Goal: Task Accomplishment & Management: Manage account settings

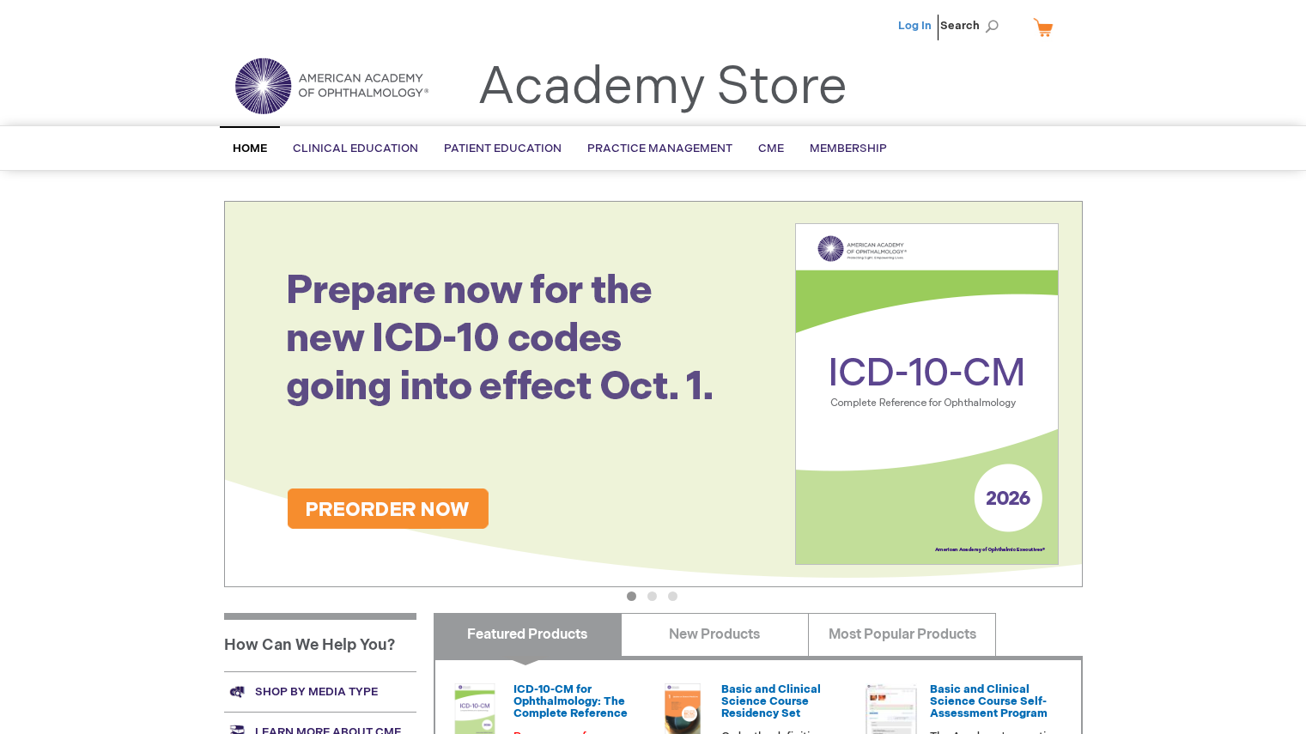
click at [913, 27] on link "Log In" at bounding box center [914, 26] width 33 height 14
click at [1226, 395] on div "Jessa Guevarra Log Out Search My Cart CLOSE RECENTLY ADDED ITEM(S) Close There …" at bounding box center [653, 612] width 1306 height 1225
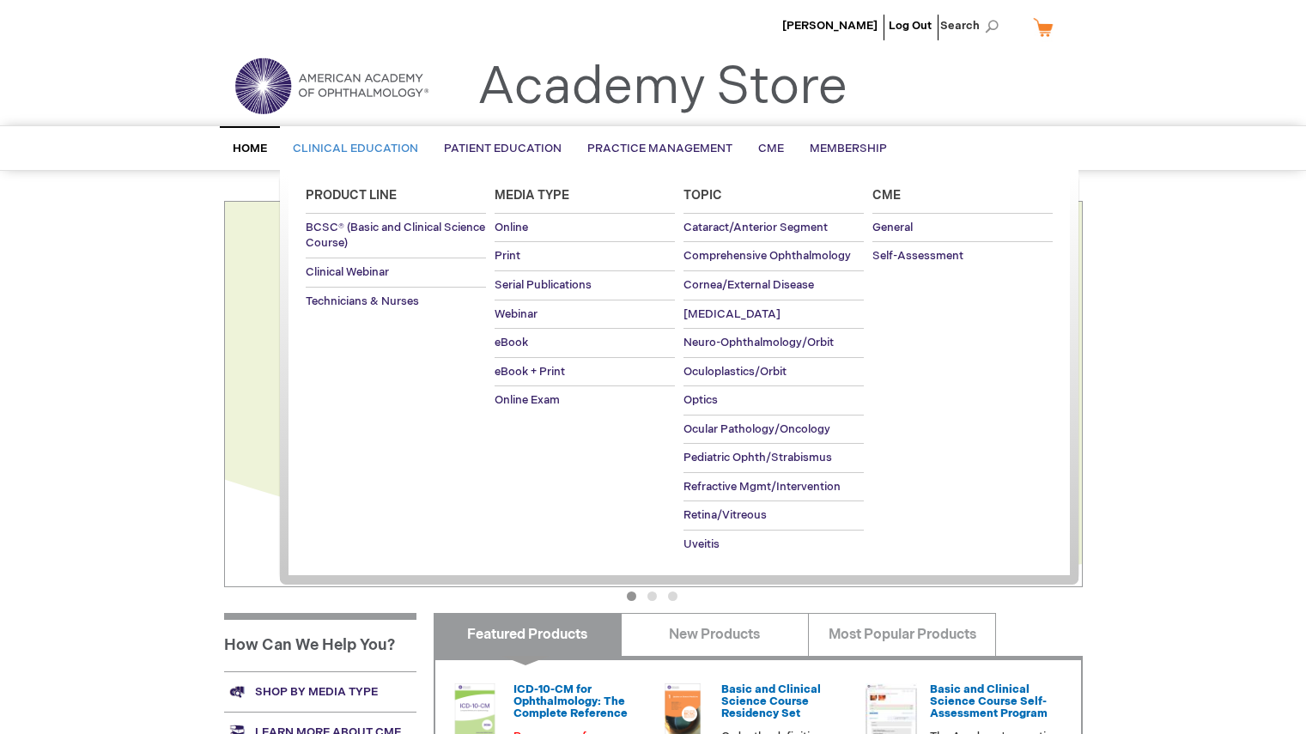
click at [364, 152] on span "Clinical Education" at bounding box center [355, 149] width 125 height 14
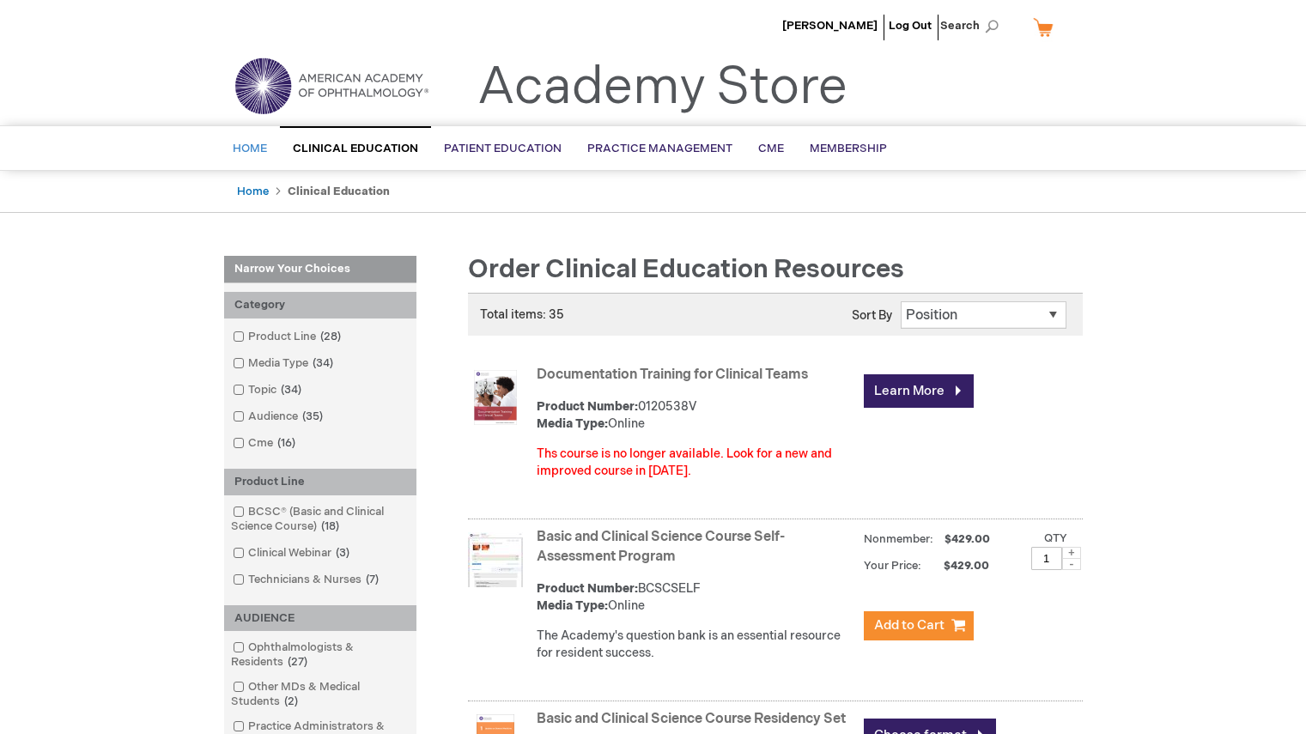
click at [259, 152] on span "Home" at bounding box center [250, 149] width 34 height 14
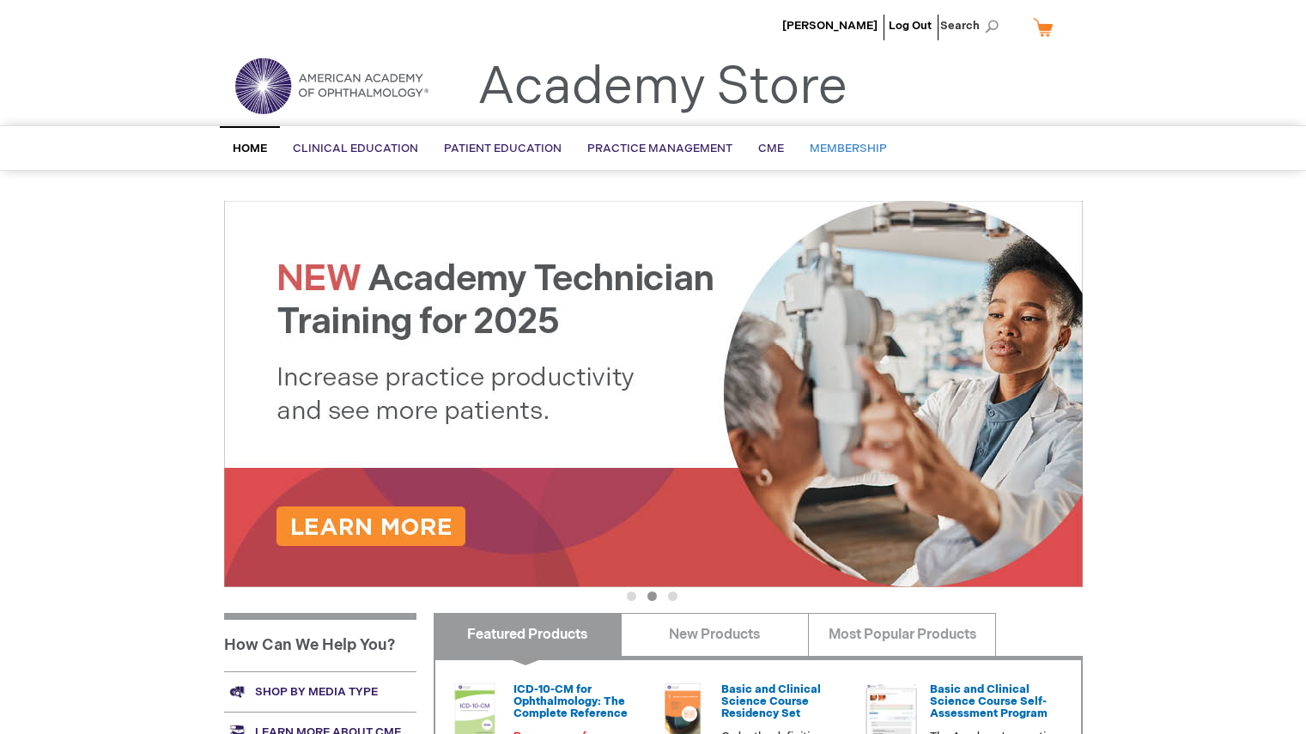
click at [866, 155] on span "Membership" at bounding box center [848, 149] width 77 height 14
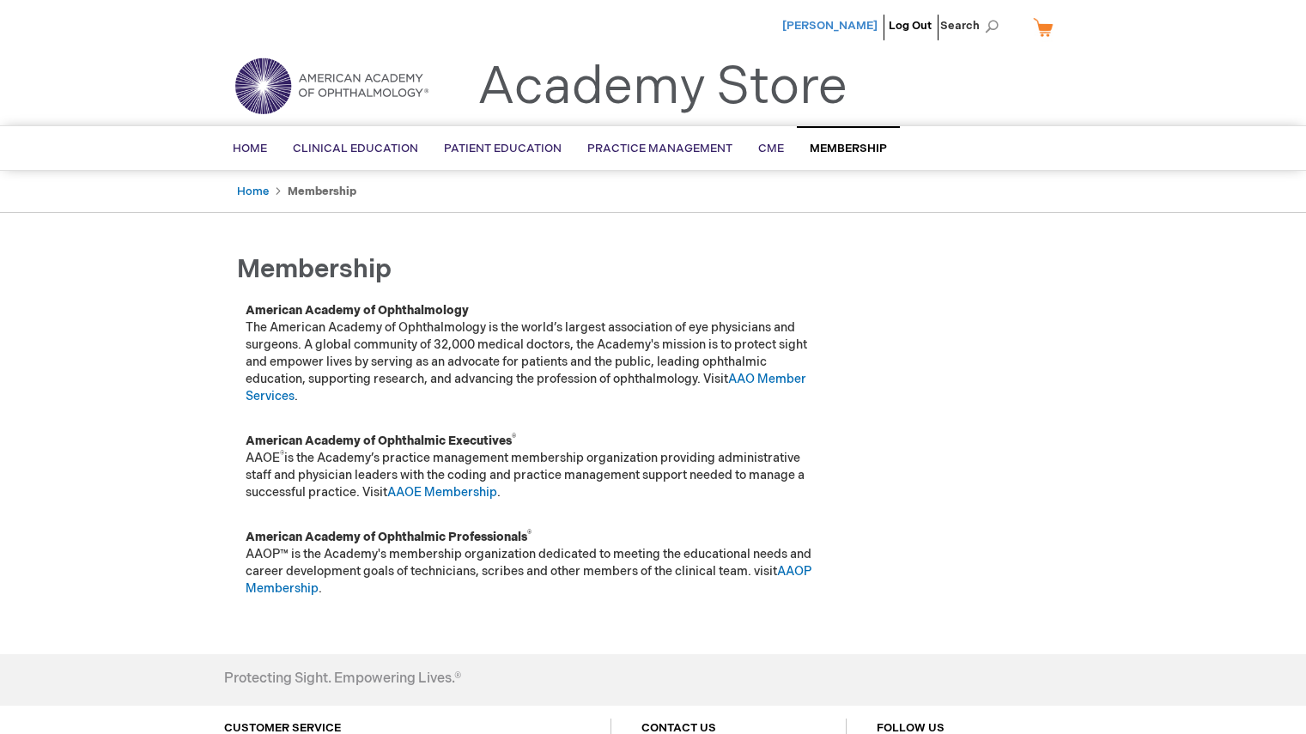
click at [847, 27] on span "[PERSON_NAME]" at bounding box center [830, 26] width 95 height 14
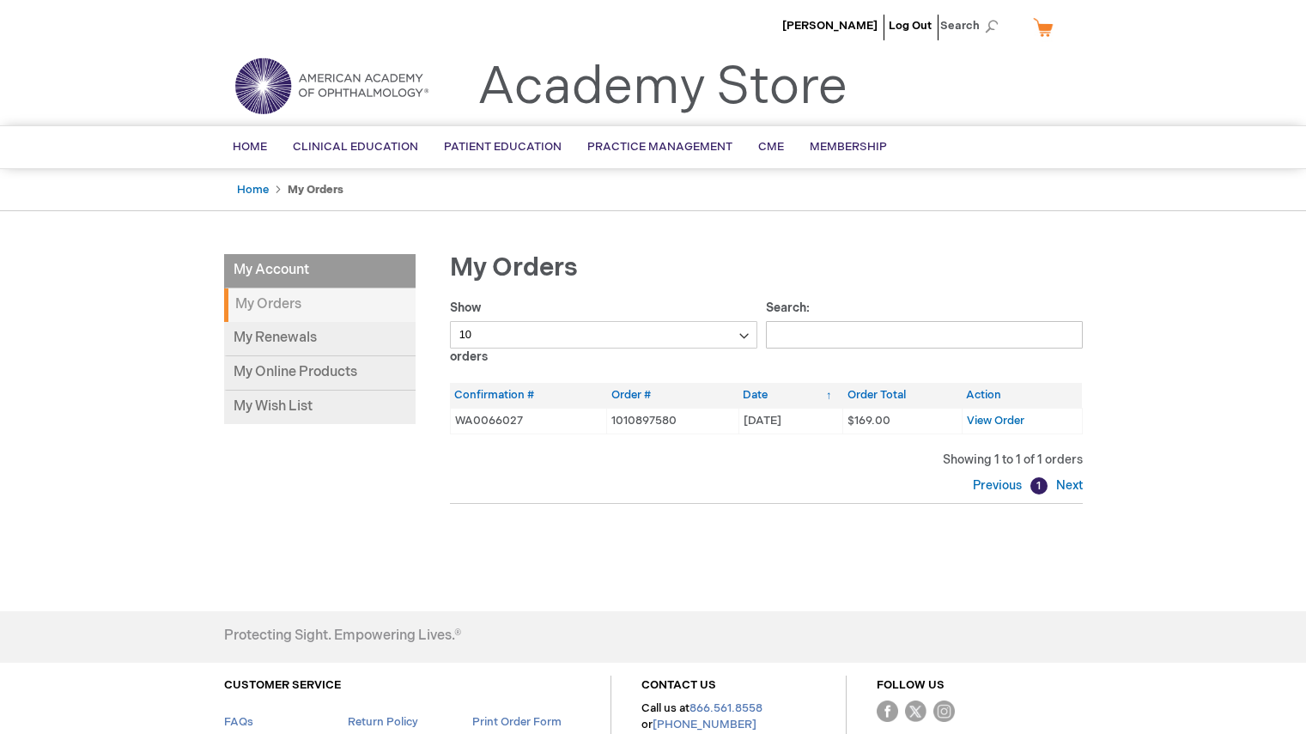
click at [497, 425] on td "WA0066027" at bounding box center [528, 421] width 157 height 26
click at [293, 325] on link "My Renewals" at bounding box center [320, 339] width 192 height 34
click at [386, 88] on img at bounding box center [331, 86] width 206 height 62
